Goal: Task Accomplishment & Management: Complete application form

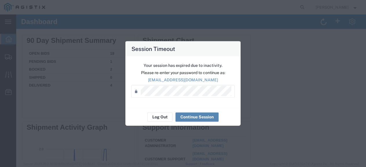
click at [186, 117] on button "Continue Session" at bounding box center [197, 116] width 43 height 9
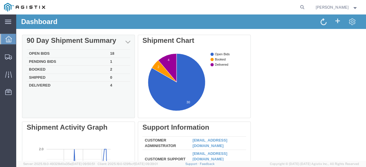
click at [89, 67] on td "Booked" at bounding box center [67, 70] width 81 height 8
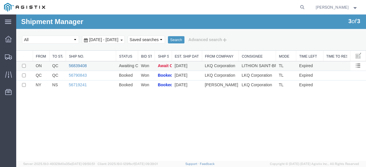
click at [82, 64] on link "56839408" at bounding box center [78, 65] width 18 height 5
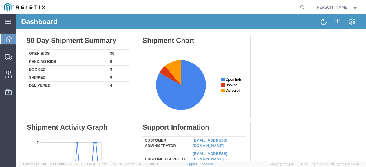
click at [96, 69] on td "Booked" at bounding box center [67, 70] width 81 height 8
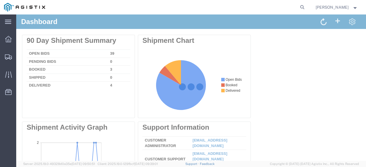
click at [100, 68] on div at bounding box center [191, 87] width 350 height 147
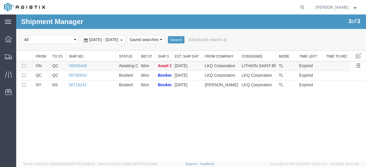
click at [65, 63] on td "QC" at bounding box center [57, 66] width 17 height 10
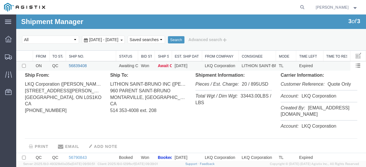
click at [86, 66] on link "56839408" at bounding box center [78, 65] width 18 height 5
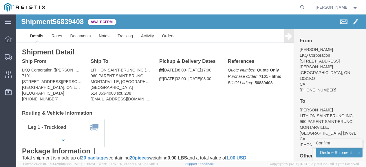
click link "Confirm"
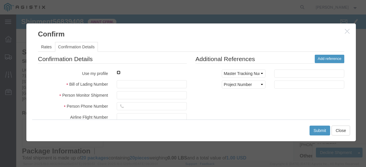
click input "checkbox"
checkbox input "true"
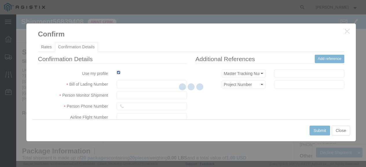
type input "[PERSON_NAME]"
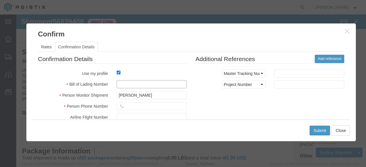
click input "text"
type input "56839408"
click button "Submit"
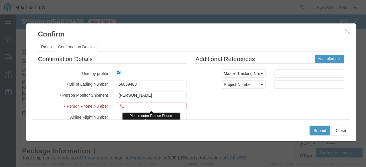
click input "text"
type input "6473089760"
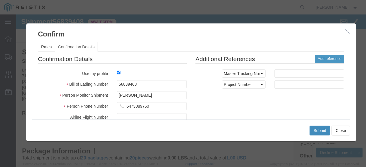
click button "Submit"
